Goal: Book appointment/travel/reservation

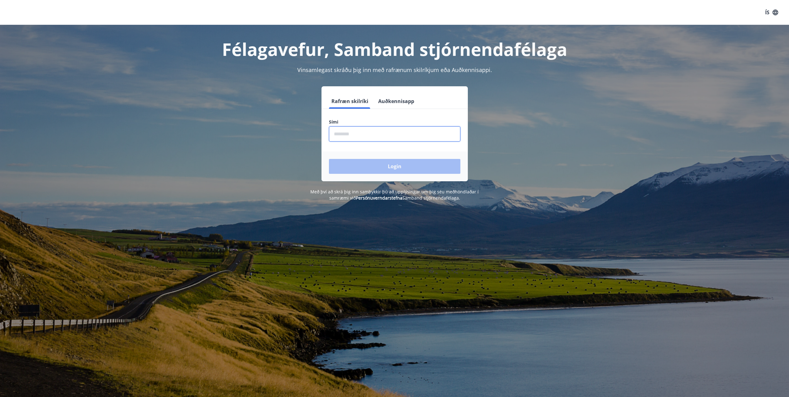
click at [371, 133] on input "phone" at bounding box center [394, 133] width 131 height 15
type input "********"
click at [377, 167] on button "Login" at bounding box center [394, 166] width 131 height 15
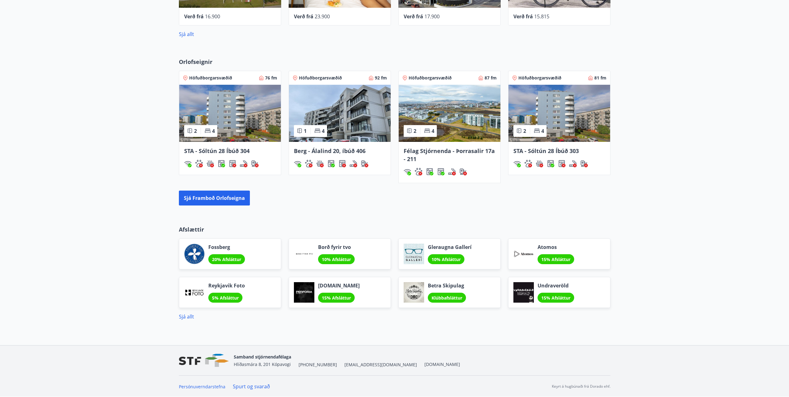
scroll to position [379, 0]
click at [219, 199] on button "Sjá framboð orlofseigna" at bounding box center [214, 197] width 71 height 15
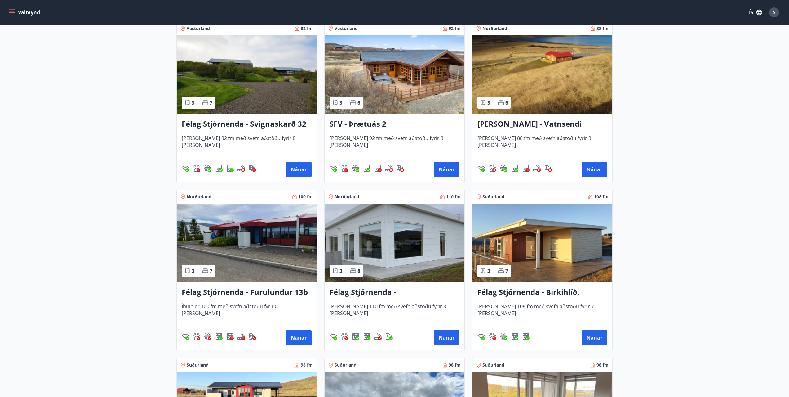
scroll to position [1054, 0]
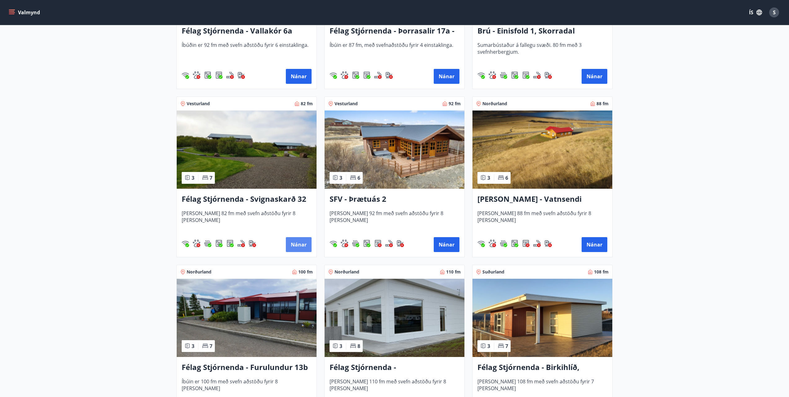
click at [304, 243] on button "Nánar" at bounding box center [299, 244] width 26 height 15
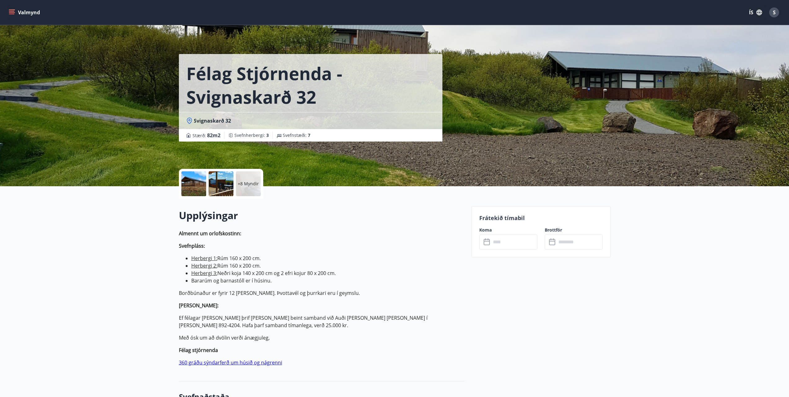
click at [256, 189] on div "+8 Myndir" at bounding box center [248, 183] width 25 height 25
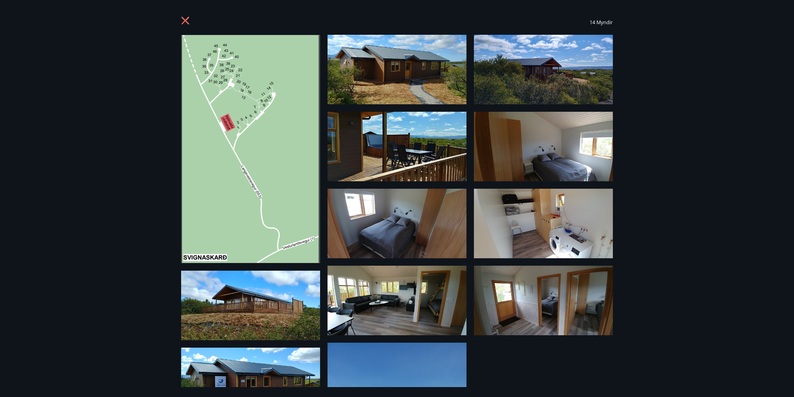
click at [408, 83] on img at bounding box center [396, 69] width 139 height 69
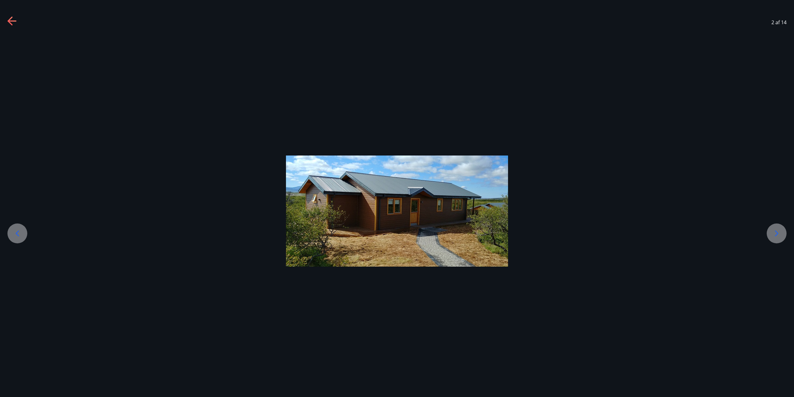
click at [781, 233] on icon at bounding box center [777, 233] width 10 height 10
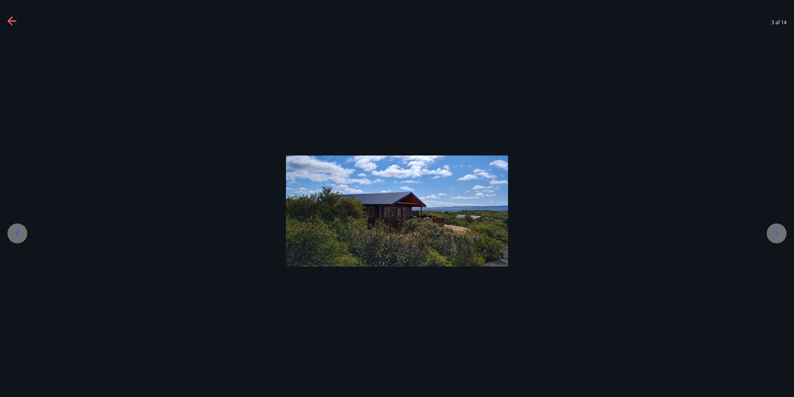
click at [781, 233] on icon at bounding box center [777, 233] width 10 height 10
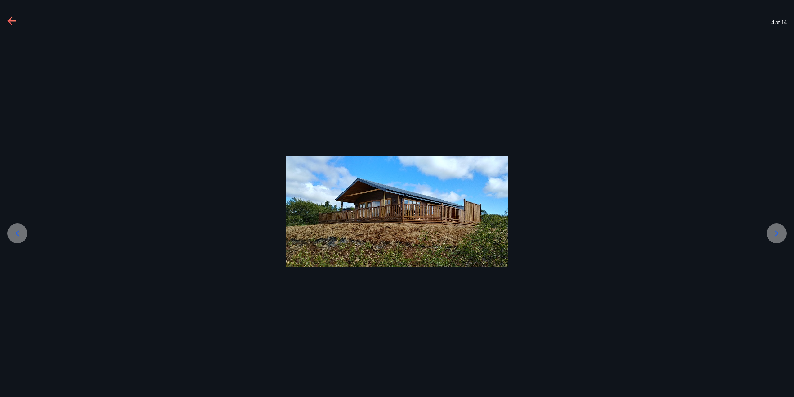
click at [781, 233] on icon at bounding box center [777, 233] width 10 height 10
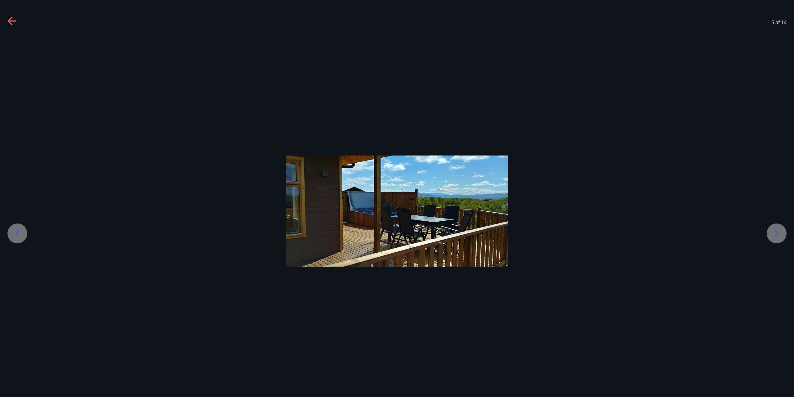
click at [781, 233] on icon at bounding box center [777, 233] width 10 height 10
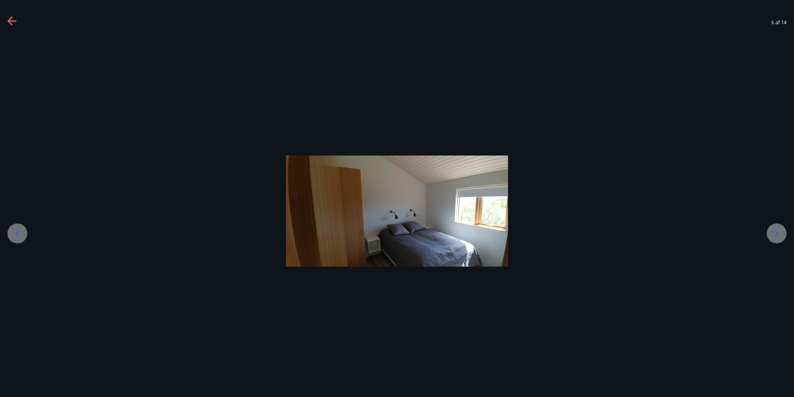
click at [781, 233] on icon at bounding box center [777, 233] width 10 height 10
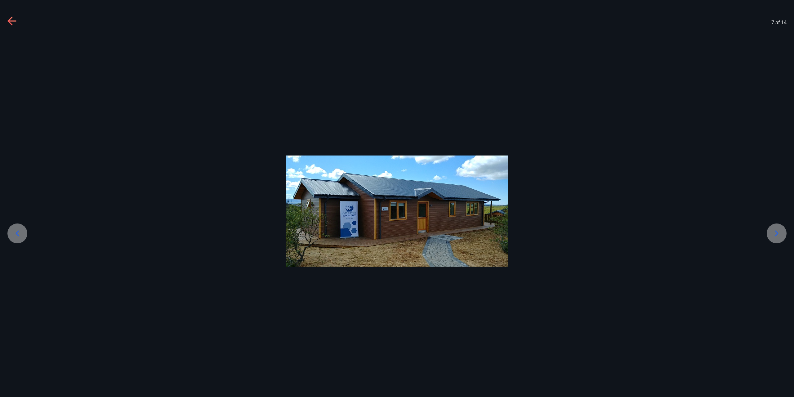
click at [781, 233] on icon at bounding box center [777, 233] width 10 height 10
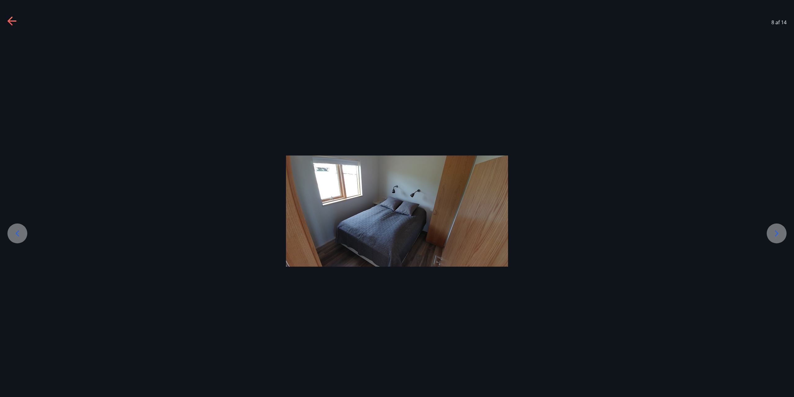
click at [781, 233] on icon at bounding box center [777, 233] width 10 height 10
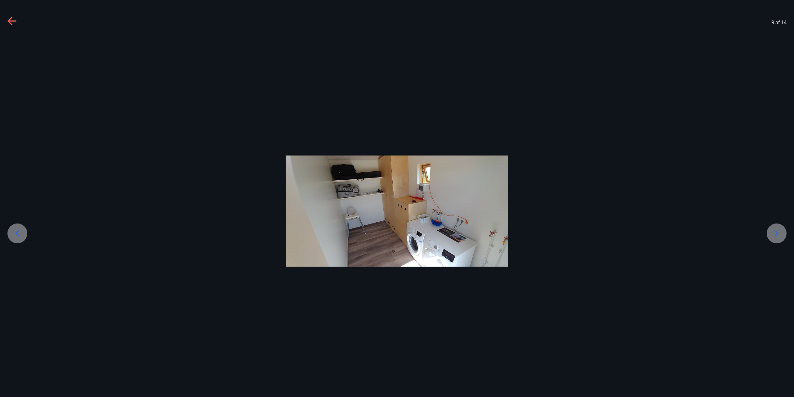
click at [781, 233] on icon at bounding box center [777, 233] width 10 height 10
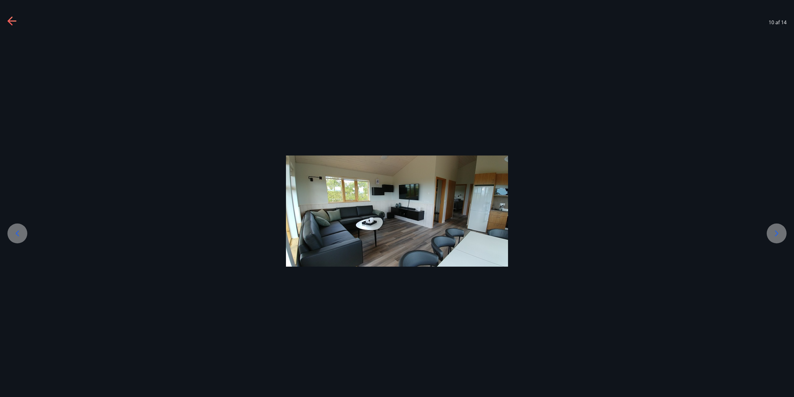
click at [781, 233] on icon at bounding box center [777, 233] width 10 height 10
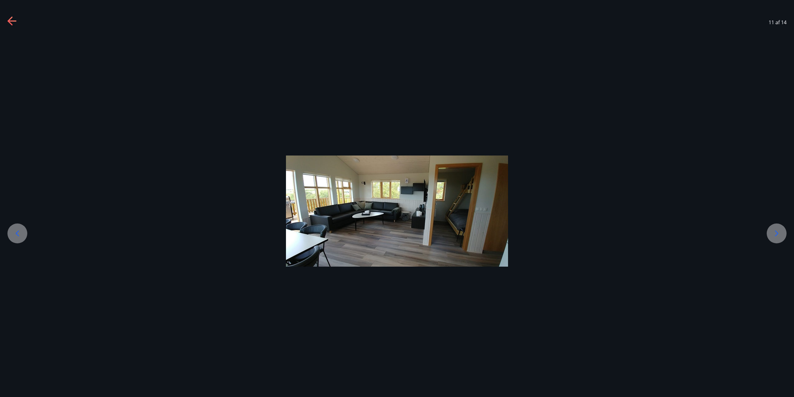
click at [781, 233] on icon at bounding box center [777, 233] width 10 height 10
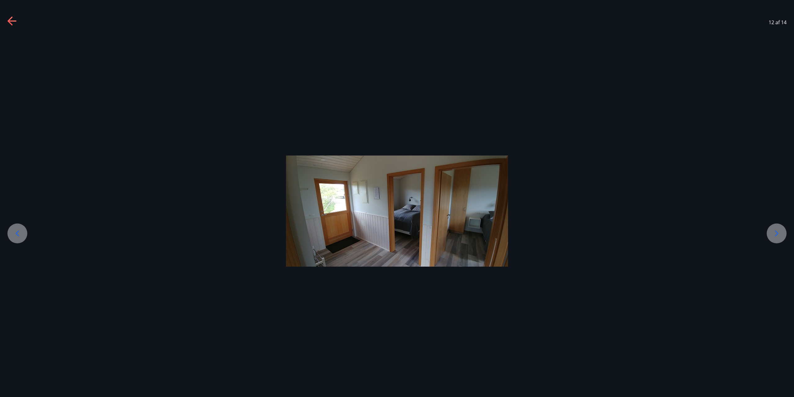
click at [781, 233] on icon at bounding box center [777, 233] width 10 height 10
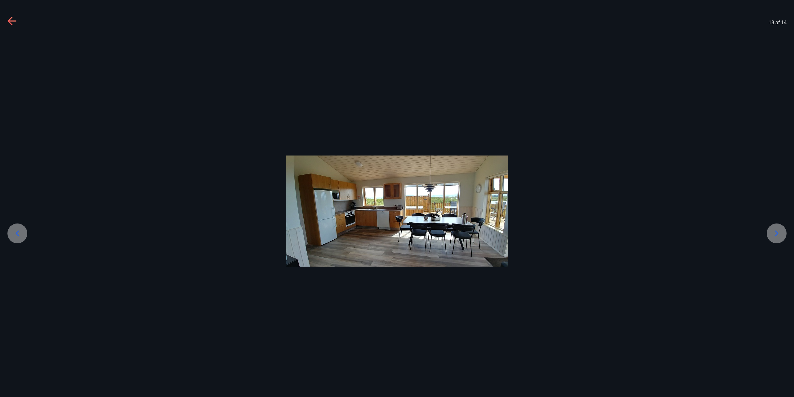
click at [781, 233] on icon at bounding box center [777, 233] width 10 height 10
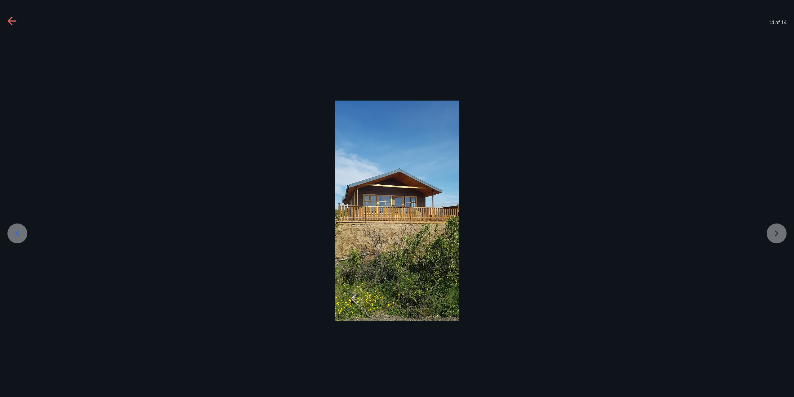
click at [781, 233] on div at bounding box center [397, 210] width 794 height 220
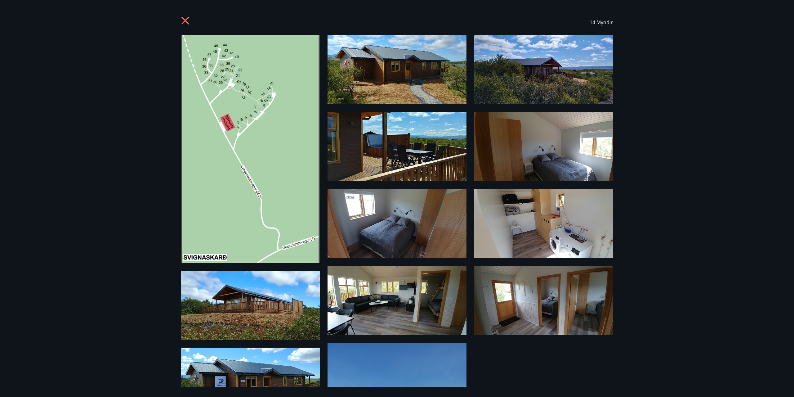
click at [185, 22] on icon at bounding box center [185, 21] width 8 height 8
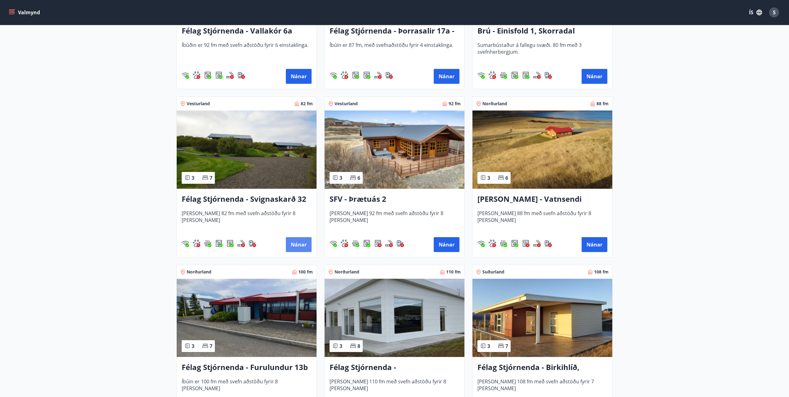
click at [301, 244] on button "Nánar" at bounding box center [299, 244] width 26 height 15
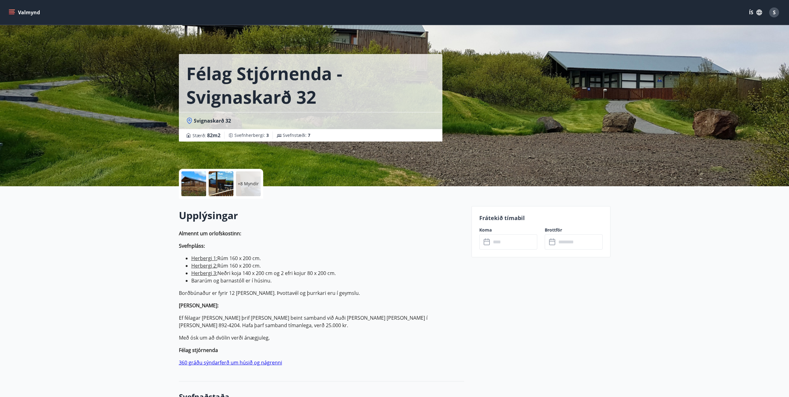
click at [515, 247] on input "text" at bounding box center [514, 241] width 46 height 15
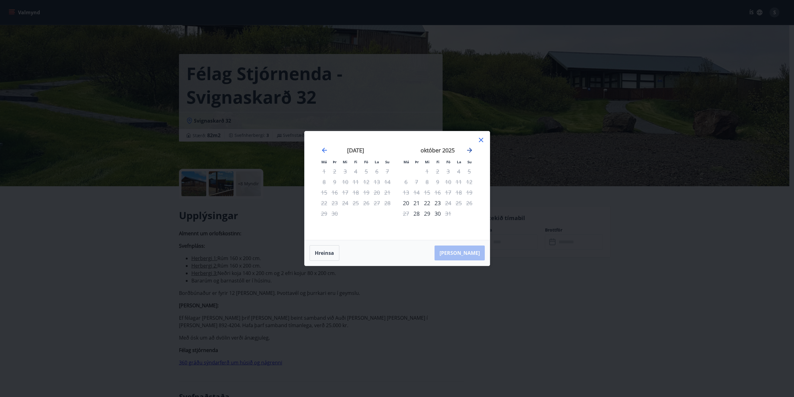
click at [469, 150] on icon "Move forward to switch to the next month." at bounding box center [469, 150] width 5 height 5
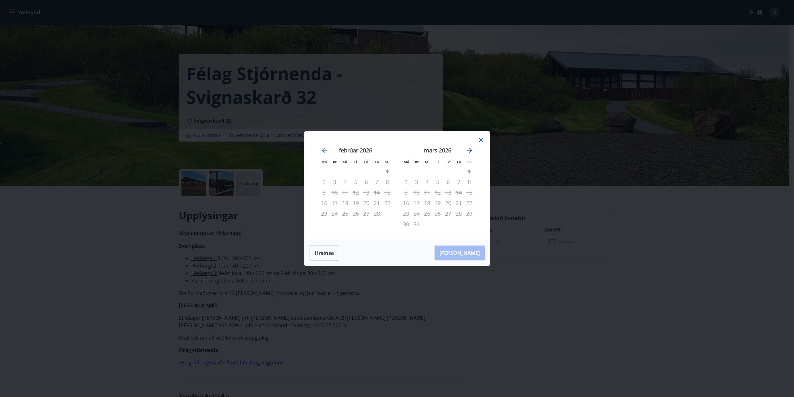
click at [469, 150] on icon "Move forward to switch to the next month." at bounding box center [469, 150] width 5 height 5
click at [483, 140] on icon at bounding box center [480, 139] width 7 height 7
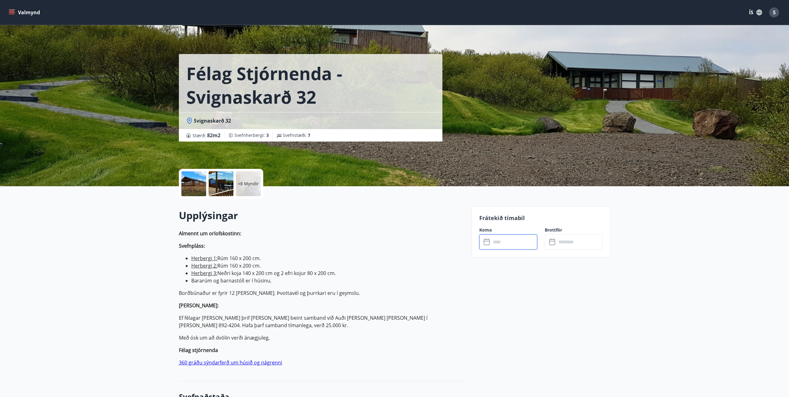
click at [771, 10] on div "S" at bounding box center [774, 12] width 10 height 10
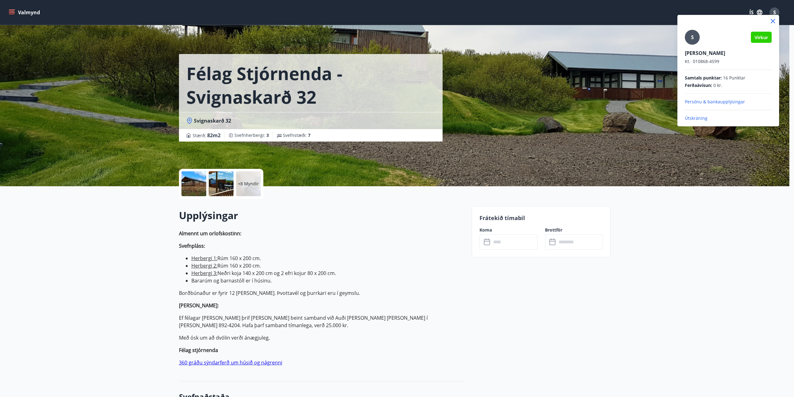
click at [698, 120] on p "Útskráning" at bounding box center [728, 118] width 87 height 6
